Goal: Information Seeking & Learning: Learn about a topic

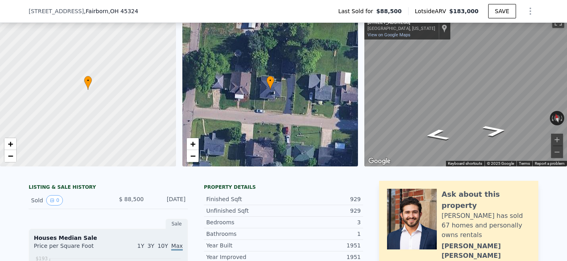
scroll to position [43, 0]
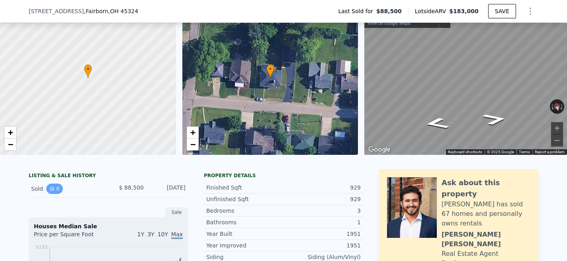
click at [59, 189] on button "0" at bounding box center [54, 188] width 17 height 10
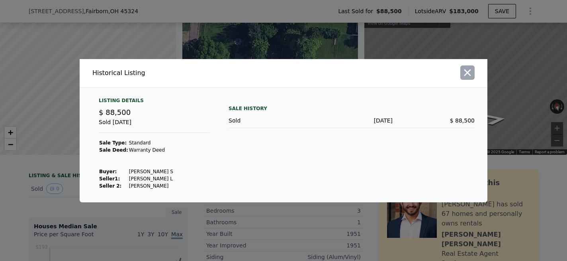
click at [471, 74] on icon "button" at bounding box center [467, 72] width 11 height 11
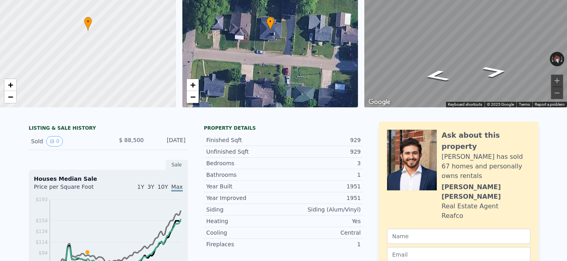
scroll to position [0, 0]
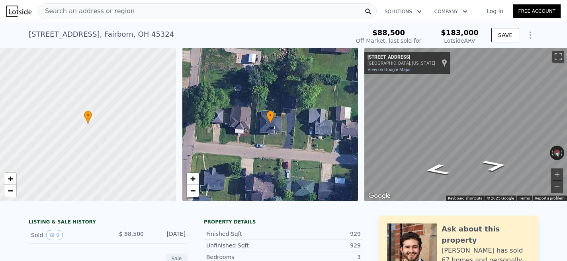
click at [140, 12] on div "Search an address or region" at bounding box center [207, 11] width 339 height 16
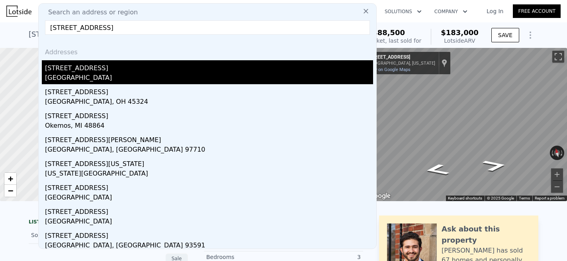
type input "[STREET_ADDRESS]"
click at [81, 70] on div "[STREET_ADDRESS]" at bounding box center [209, 66] width 328 height 13
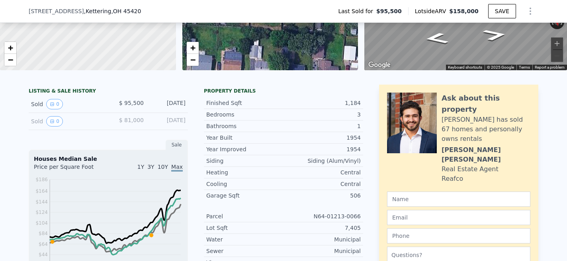
scroll to position [130, 0]
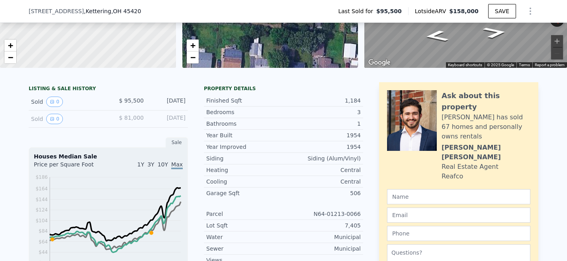
click at [75, 104] on div "Sold 0" at bounding box center [66, 101] width 71 height 10
click at [37, 103] on div "Sold 0" at bounding box center [66, 101] width 71 height 10
click at [50, 104] on icon "View historical data" at bounding box center [52, 101] width 5 height 5
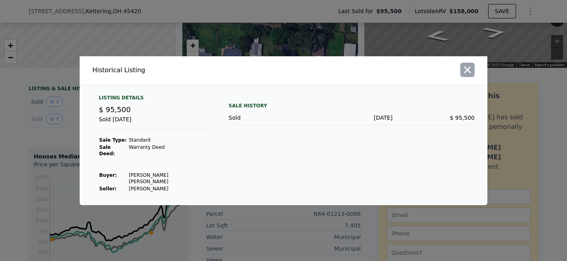
click at [467, 73] on icon "button" at bounding box center [468, 69] width 7 height 7
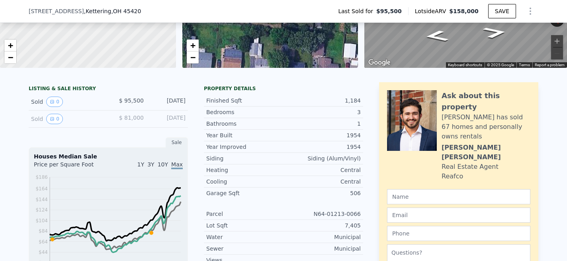
click at [529, 11] on icon "Show Options" at bounding box center [531, 11] width 10 height 10
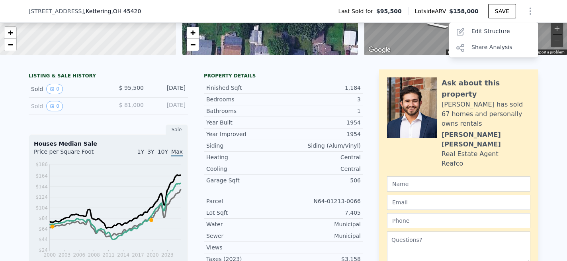
scroll to position [146, 0]
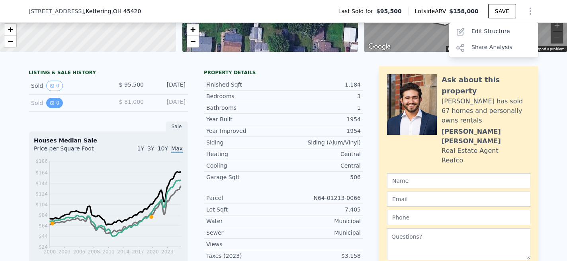
click at [52, 104] on icon "View historical data" at bounding box center [52, 102] width 5 height 5
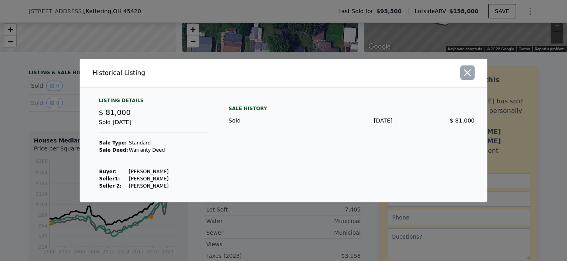
click at [466, 74] on icon "button" at bounding box center [468, 72] width 7 height 7
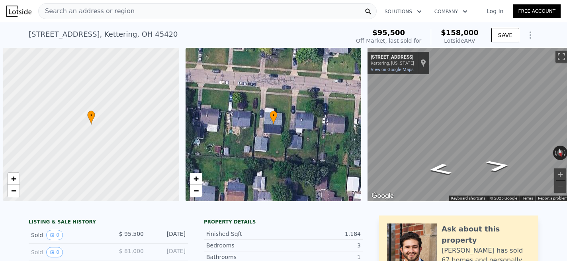
scroll to position [0, 3]
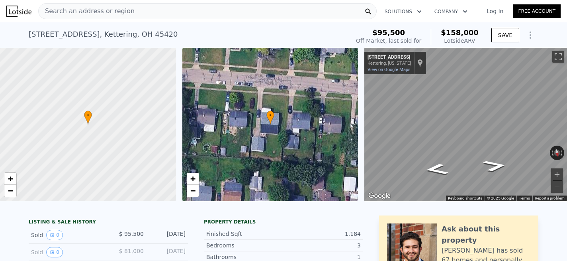
click at [528, 35] on icon "Show Options" at bounding box center [531, 35] width 10 height 10
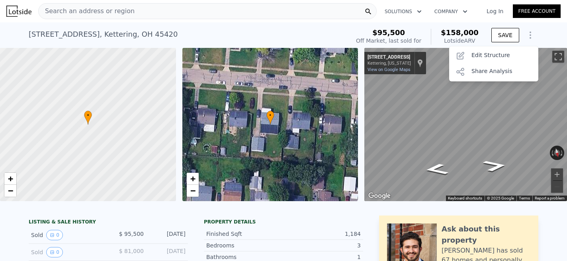
click at [227, 15] on div "Search an address or region" at bounding box center [207, 11] width 339 height 16
